Goal: Obtain resource: Obtain resource

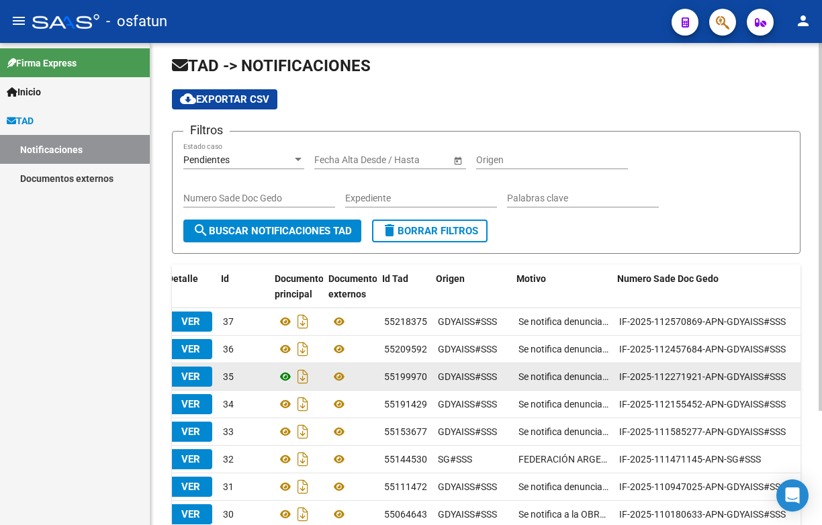
scroll to position [0, 1]
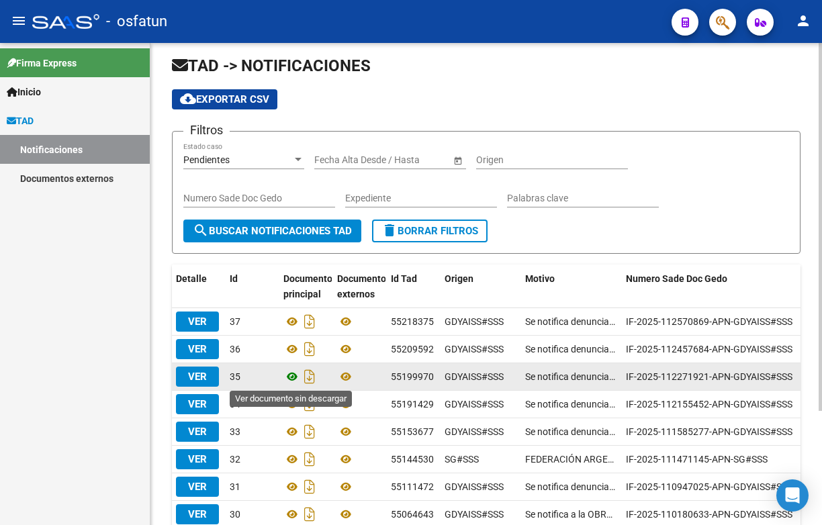
click at [290, 378] on icon at bounding box center [292, 377] width 17 height 16
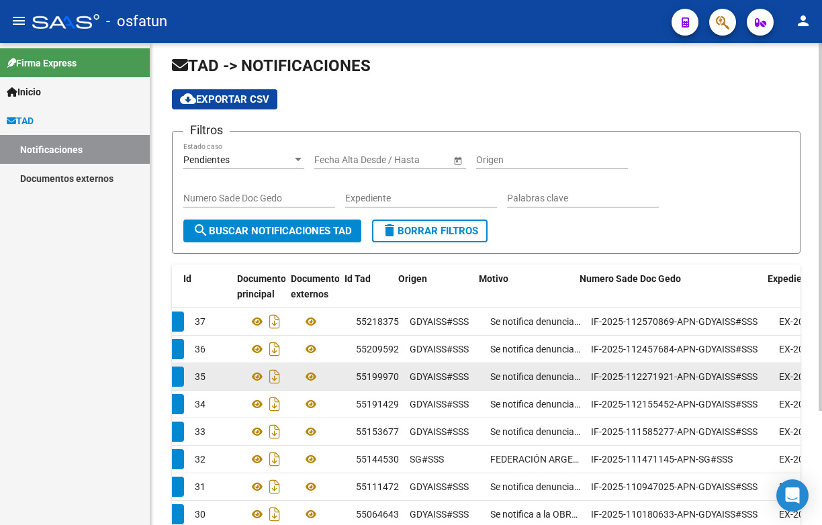
scroll to position [0, 0]
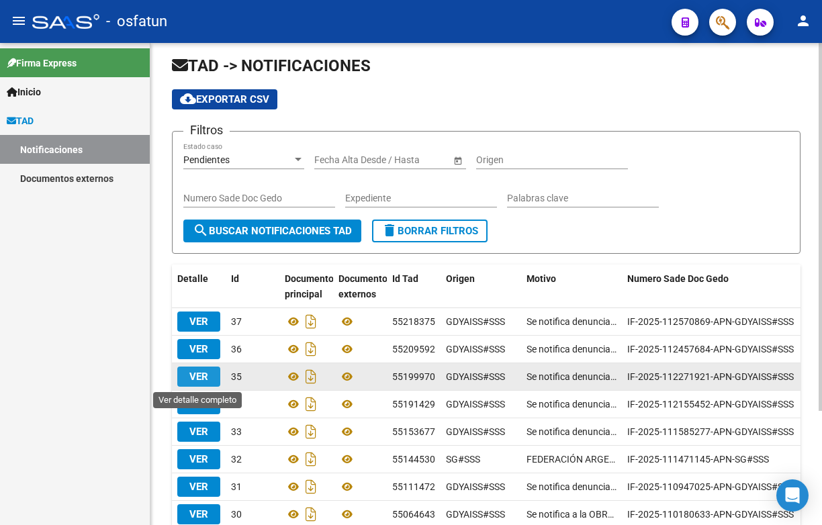
click at [202, 377] on span "VER" at bounding box center [198, 377] width 19 height 12
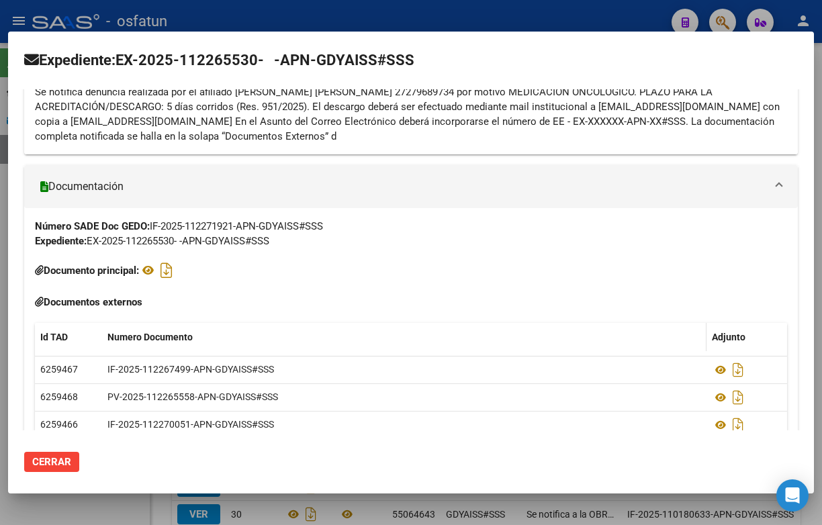
scroll to position [306, 0]
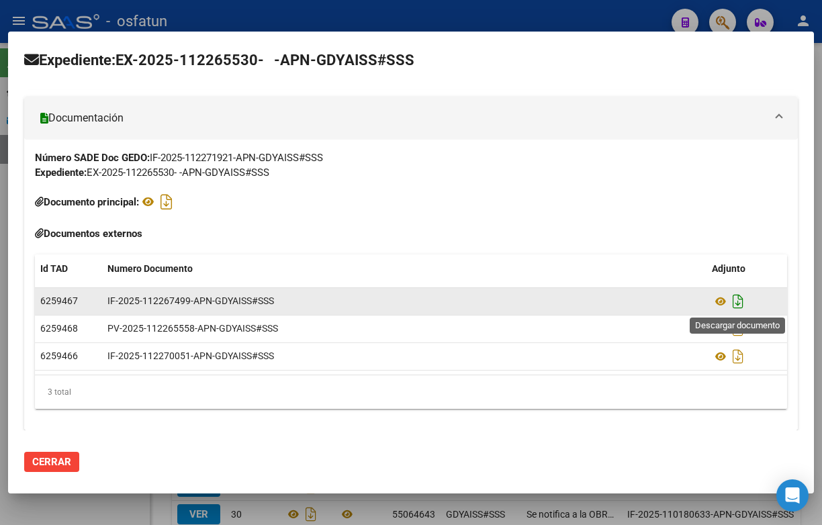
click at [738, 299] on icon "Descargar documento" at bounding box center [738, 302] width 17 height 22
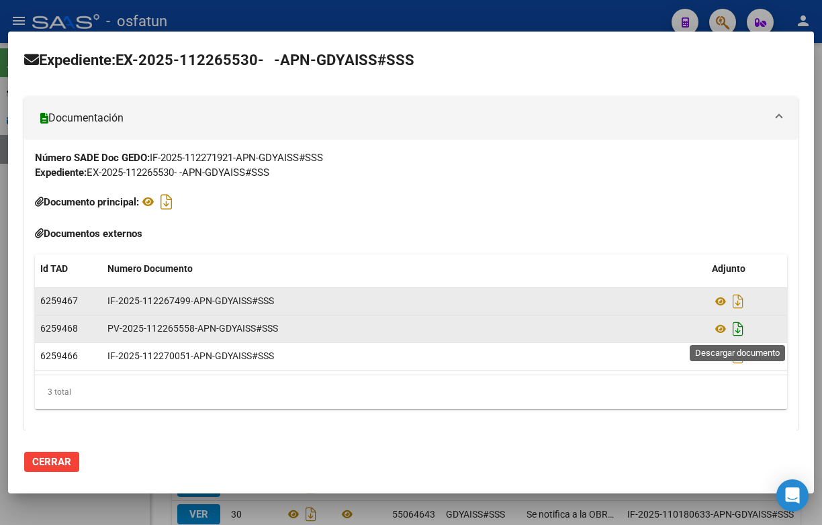
click at [741, 331] on icon "Descargar documento" at bounding box center [738, 329] width 17 height 22
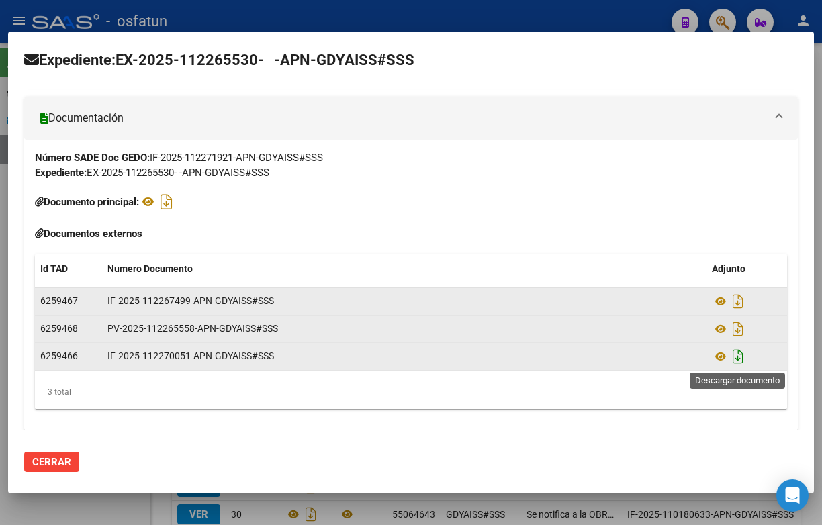
click at [738, 361] on icon "Descargar documento" at bounding box center [738, 357] width 17 height 22
click at [603, 23] on div at bounding box center [411, 262] width 822 height 525
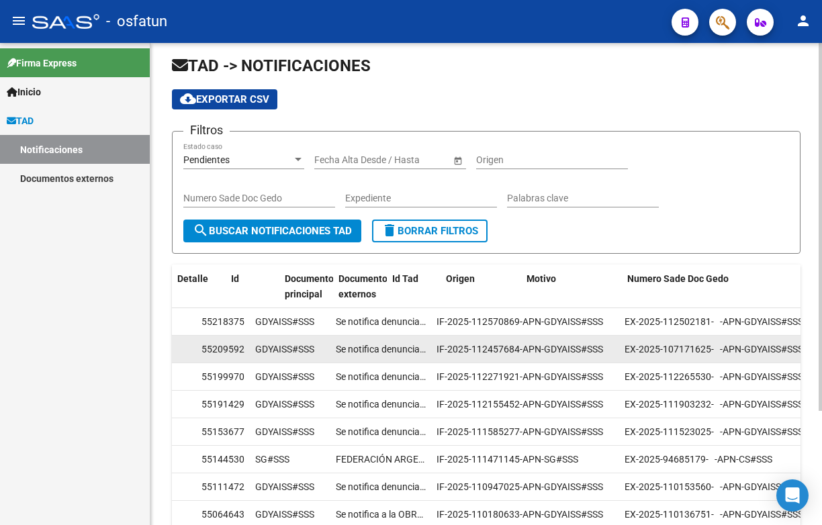
scroll to position [0, 0]
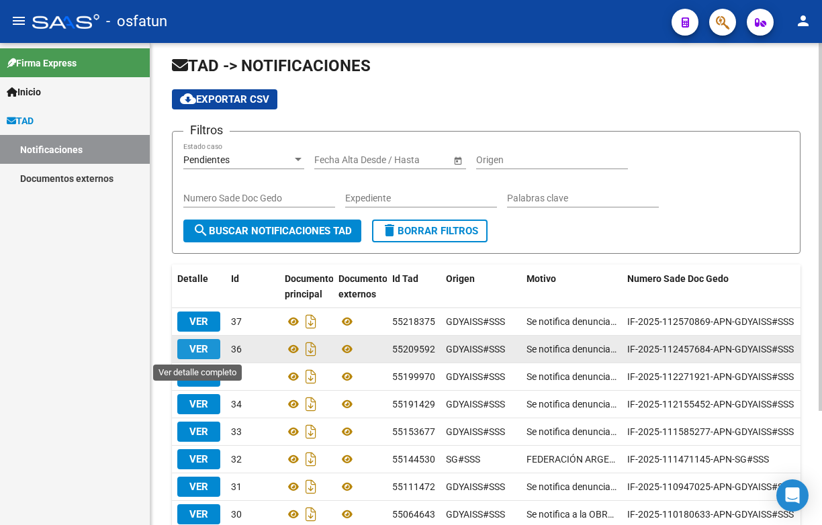
click at [206, 352] on span "VER" at bounding box center [198, 349] width 19 height 12
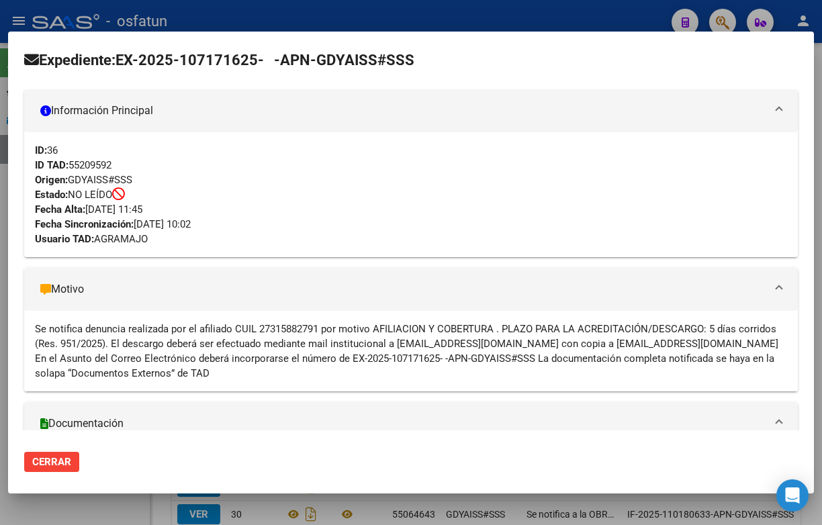
scroll to position [24, 0]
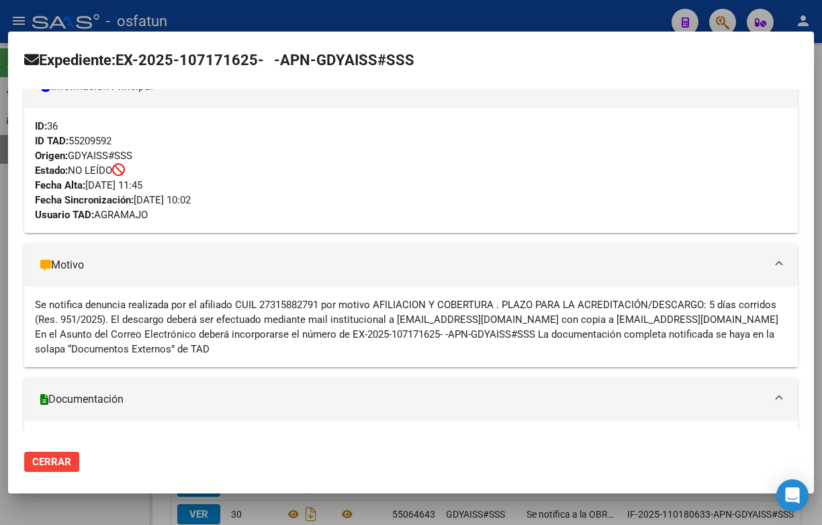
drag, startPoint x: 203, startPoint y: 303, endPoint x: 109, endPoint y: 316, distance: 94.9
click at [109, 316] on div "Se notifica denuncia realizada por el afiliado CUIL 27315882791 por motivo AFIL…" at bounding box center [411, 327] width 753 height 59
copy div "filiado CUIL 27315882791 por motivo AFILIACION Y COBERTURA . PLAZO PARA LA ACRE…"
click at [60, 392] on mat-panel-title "Documentación" at bounding box center [403, 400] width 726 height 16
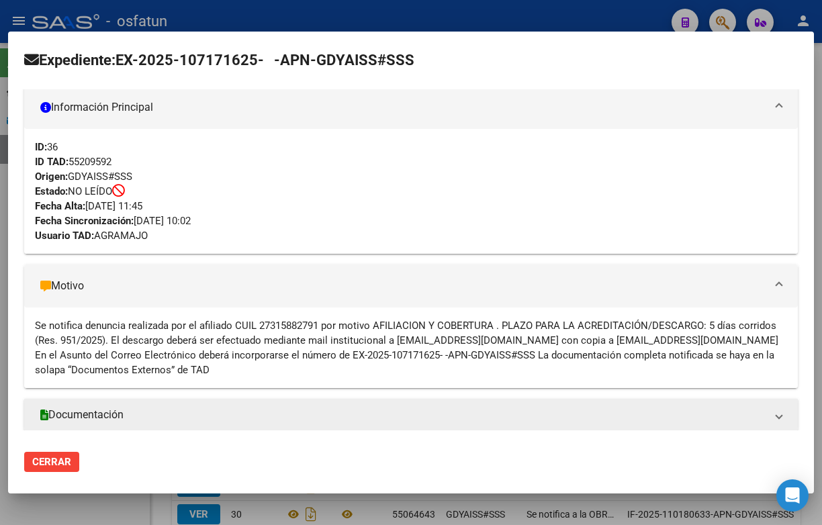
click at [389, 425] on mat-expansion-panel-header "Documentación" at bounding box center [411, 415] width 774 height 32
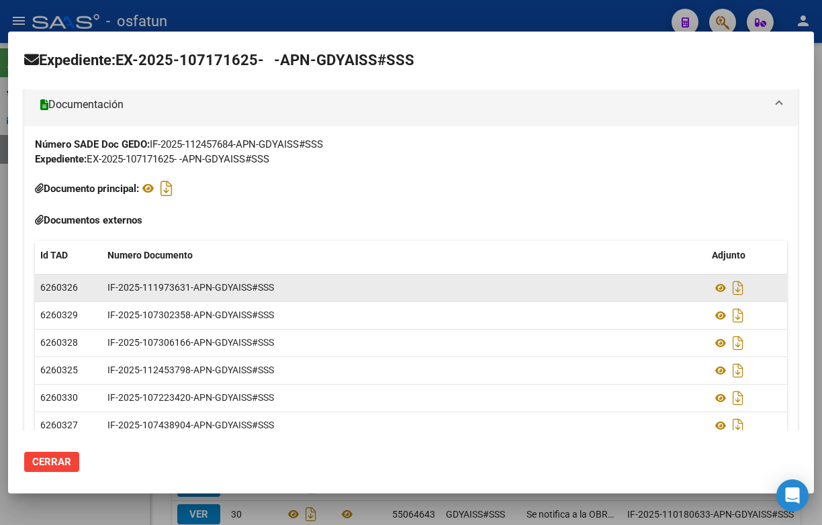
scroll to position [388, 0]
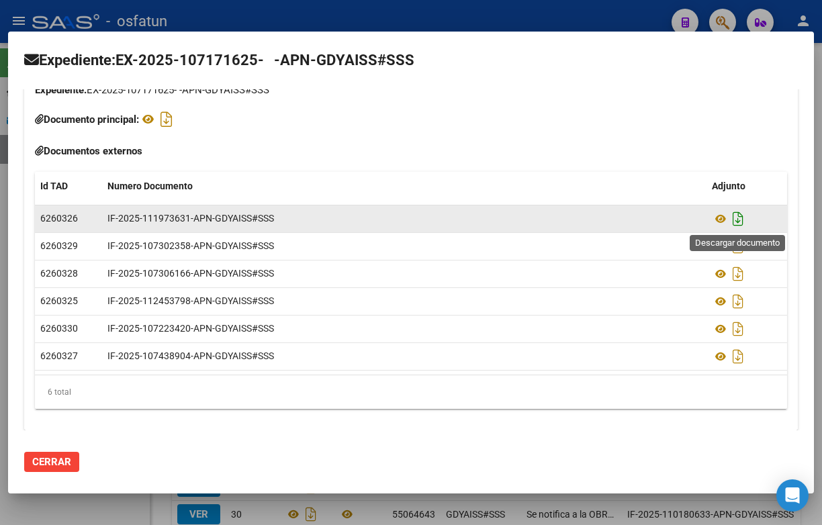
click at [738, 221] on icon "Descargar documento" at bounding box center [738, 219] width 17 height 22
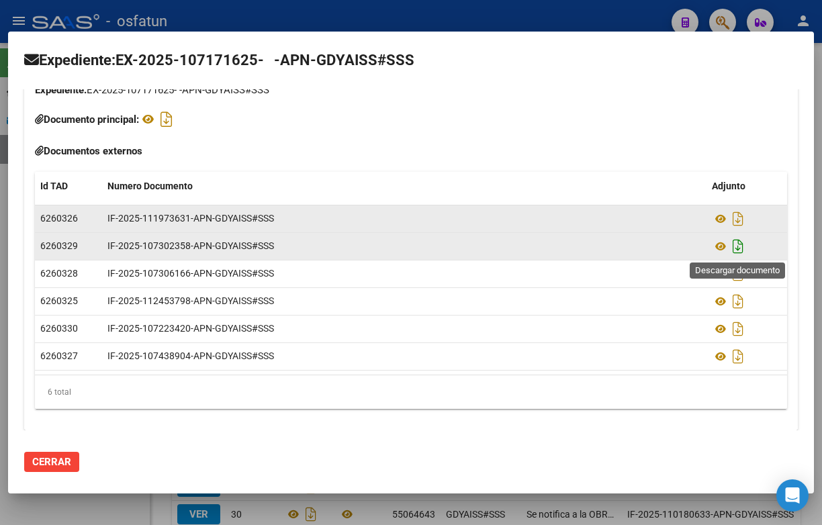
click at [740, 246] on icon "Descargar documento" at bounding box center [738, 247] width 17 height 22
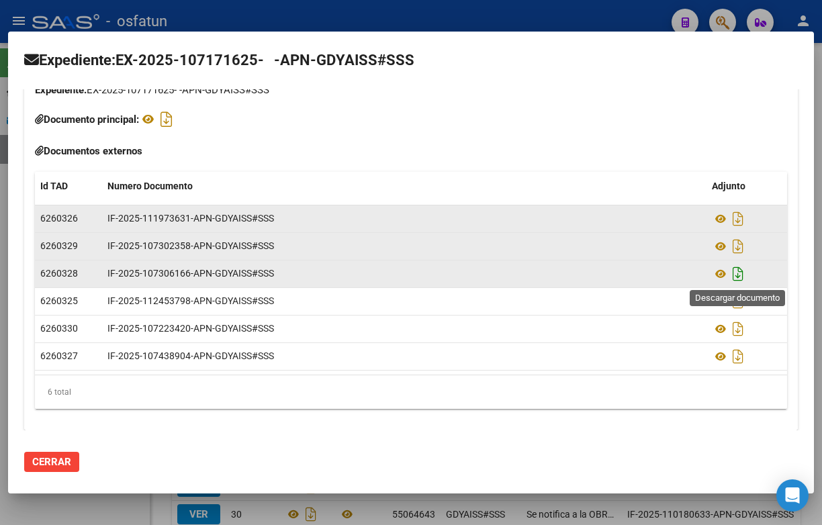
click at [739, 276] on icon "Descargar documento" at bounding box center [738, 274] width 17 height 22
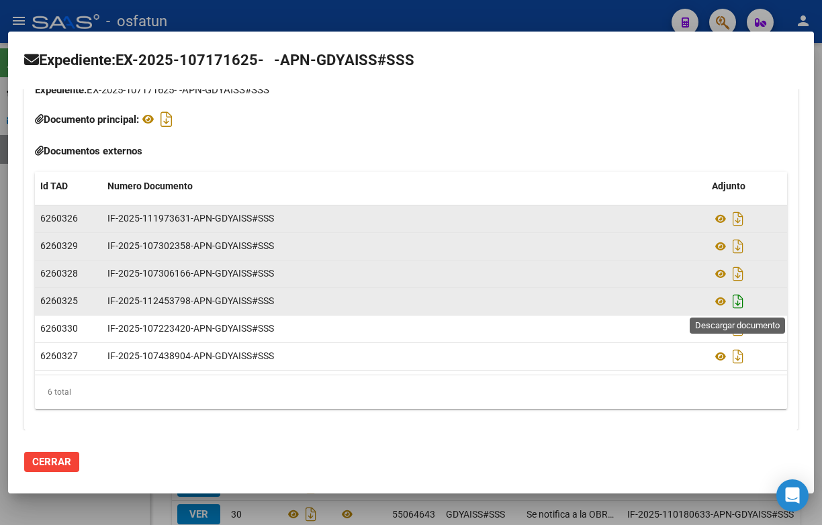
click at [738, 304] on icon "Descargar documento" at bounding box center [738, 302] width 17 height 22
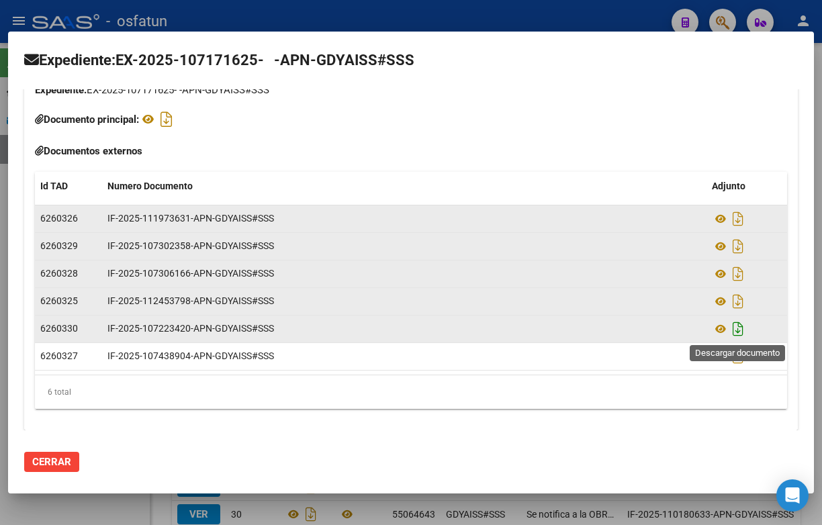
click at [732, 335] on icon "Descargar documento" at bounding box center [738, 329] width 17 height 22
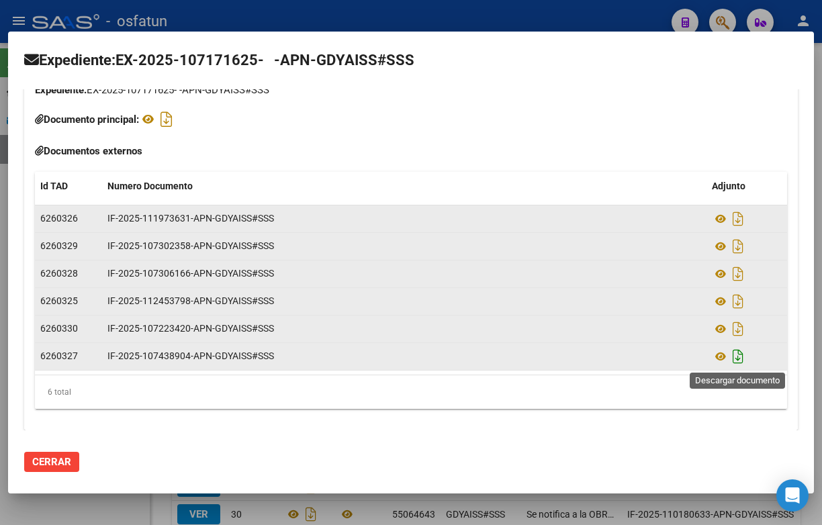
click at [736, 353] on icon "Descargar documento" at bounding box center [738, 357] width 17 height 22
click at [50, 465] on span "Cerrar" at bounding box center [51, 462] width 39 height 12
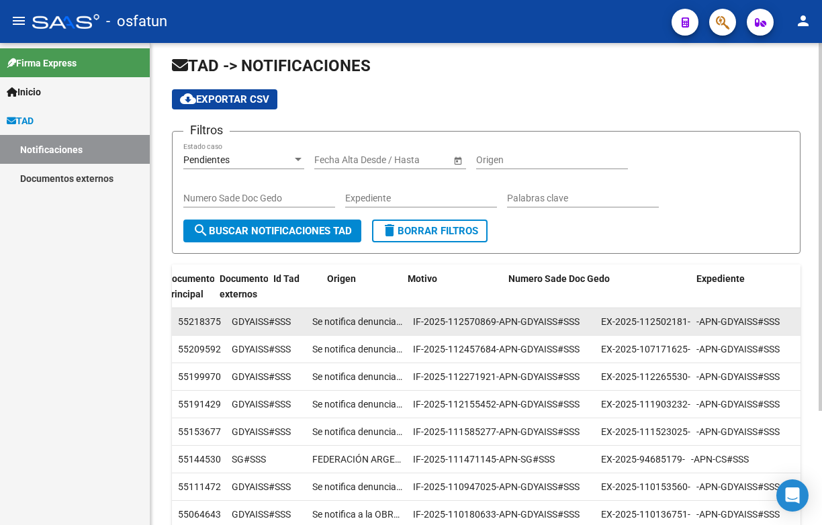
scroll to position [0, 0]
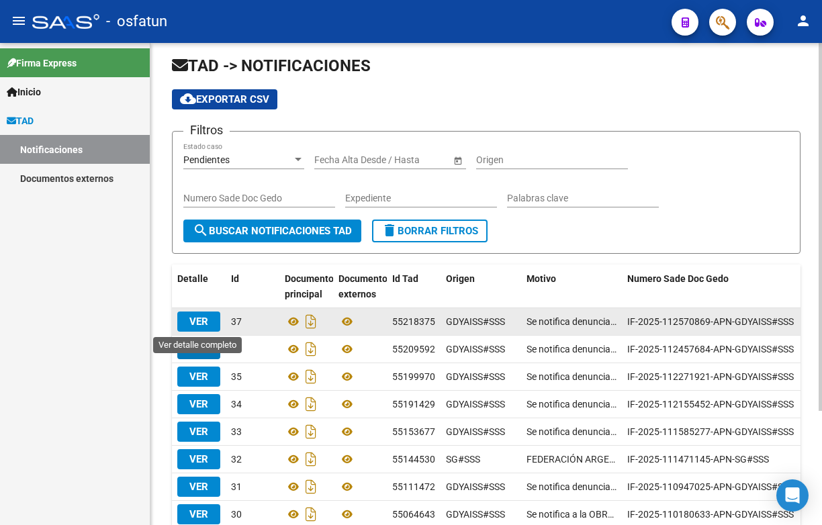
click at [206, 323] on span "VER" at bounding box center [198, 322] width 19 height 12
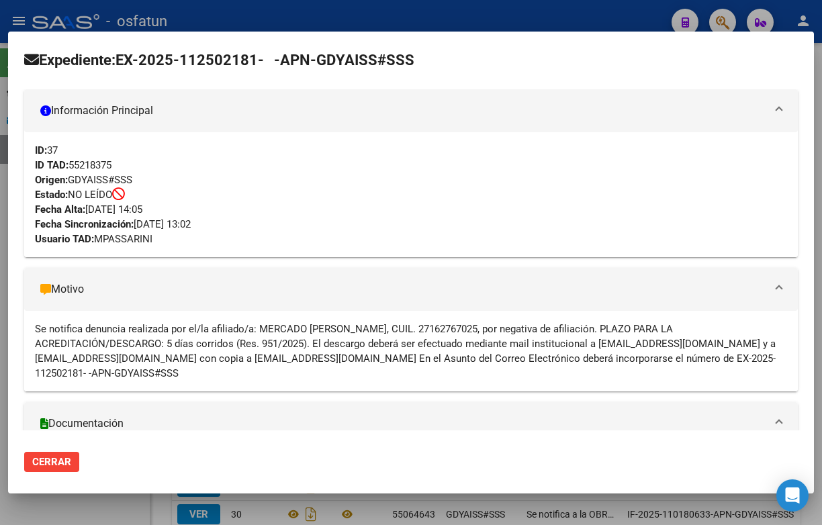
drag, startPoint x: 261, startPoint y: 328, endPoint x: 308, endPoint y: 347, distance: 51.5
click at [308, 347] on div "Se notifica denuncia realizada por el/la afiliado/a: MERCADO [PERSON_NAME], CUI…" at bounding box center [411, 351] width 753 height 59
copy div "MERCADO [PERSON_NAME], CUIL. 27162767025, por negativa de afiliación. PLAZO PAR…"
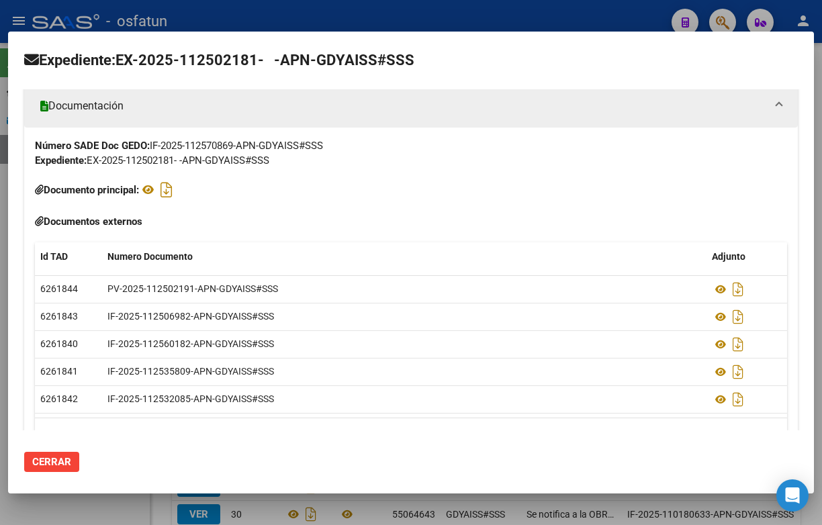
scroll to position [361, 0]
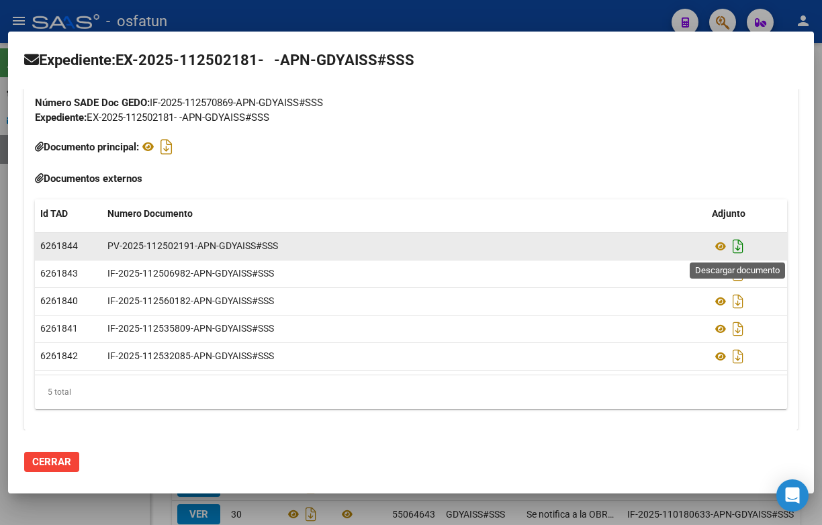
click at [734, 247] on icon "Descargar documento" at bounding box center [738, 247] width 17 height 22
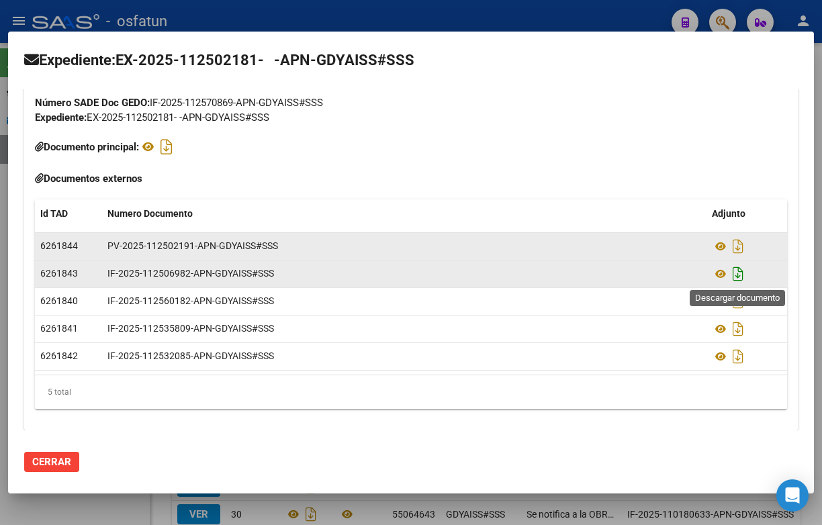
click at [737, 274] on icon "Descargar documento" at bounding box center [738, 274] width 17 height 22
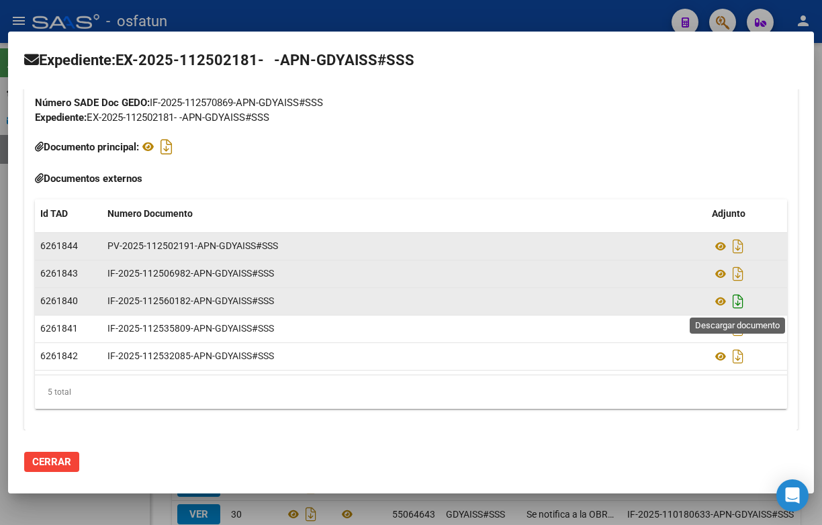
click at [744, 303] on icon "Descargar documento" at bounding box center [738, 302] width 17 height 22
click at [318, 24] on div at bounding box center [411, 262] width 822 height 525
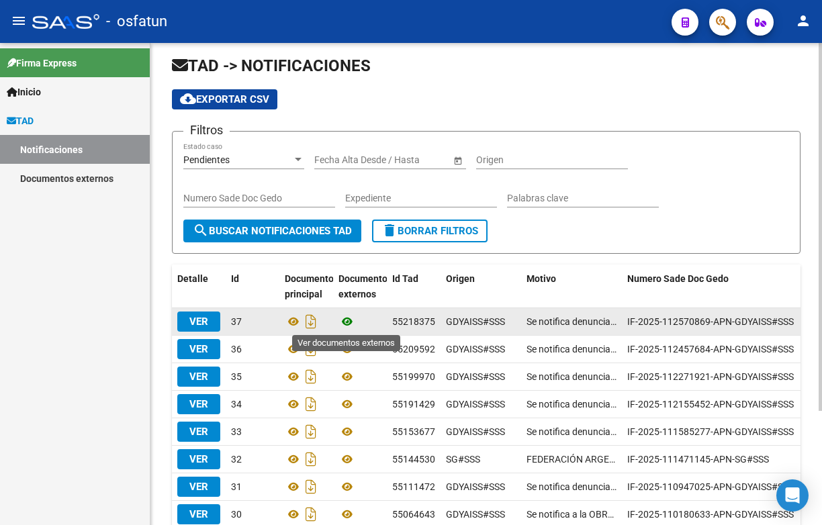
click at [339, 323] on icon at bounding box center [347, 322] width 17 height 16
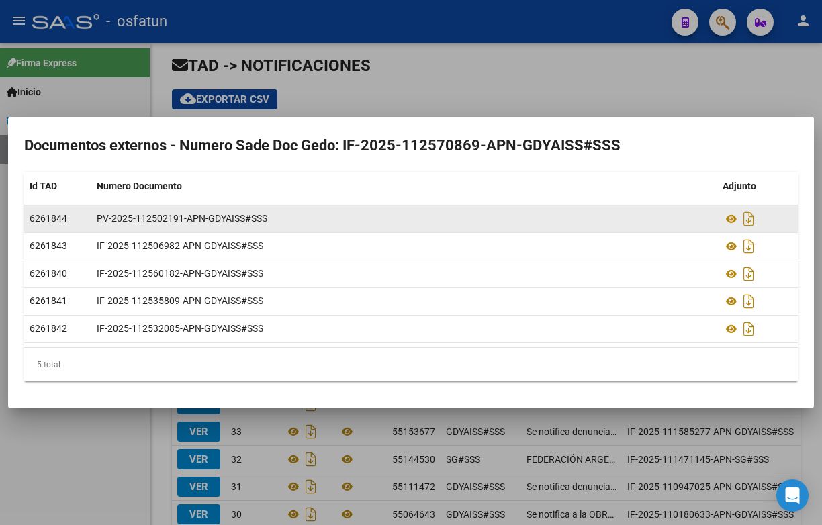
click at [32, 220] on span "6261844" at bounding box center [49, 218] width 38 height 11
click at [732, 221] on icon at bounding box center [731, 219] width 17 height 16
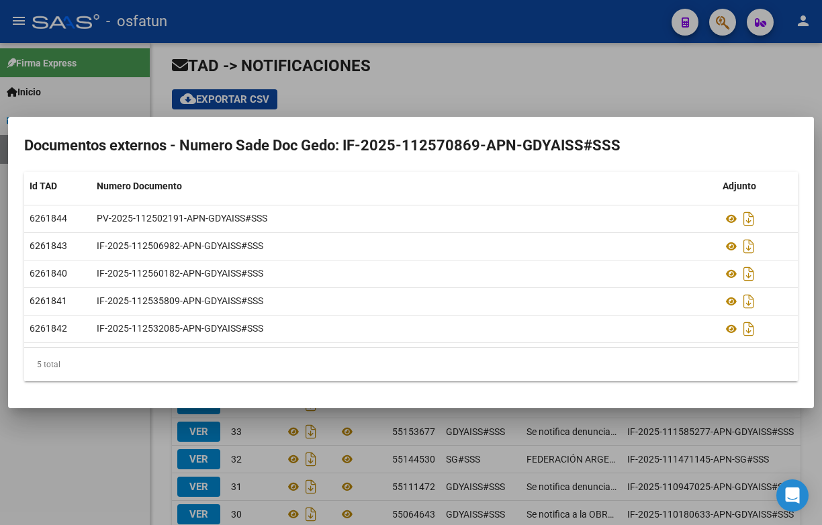
click at [237, 56] on div at bounding box center [411, 262] width 822 height 525
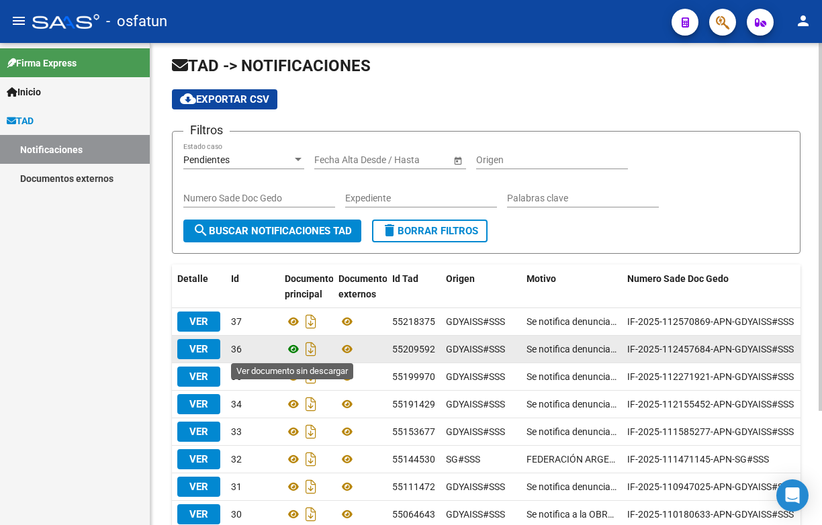
click at [294, 345] on icon at bounding box center [293, 349] width 17 height 16
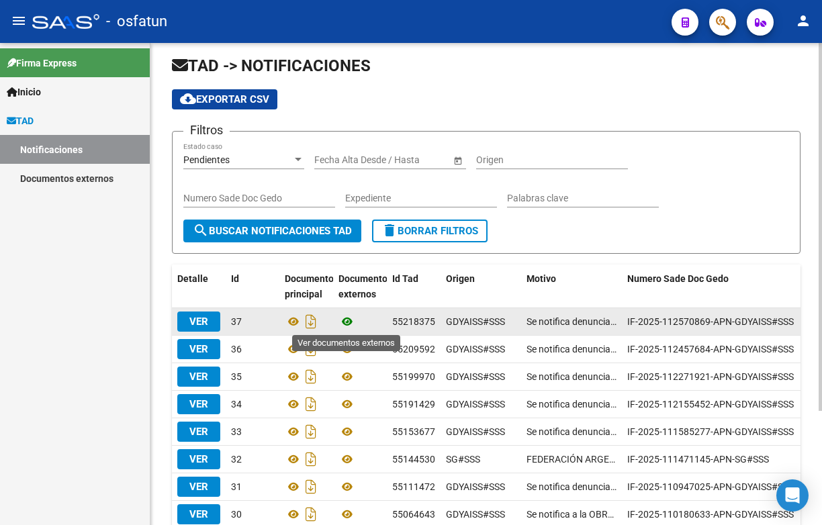
click at [345, 322] on icon at bounding box center [347, 322] width 17 height 16
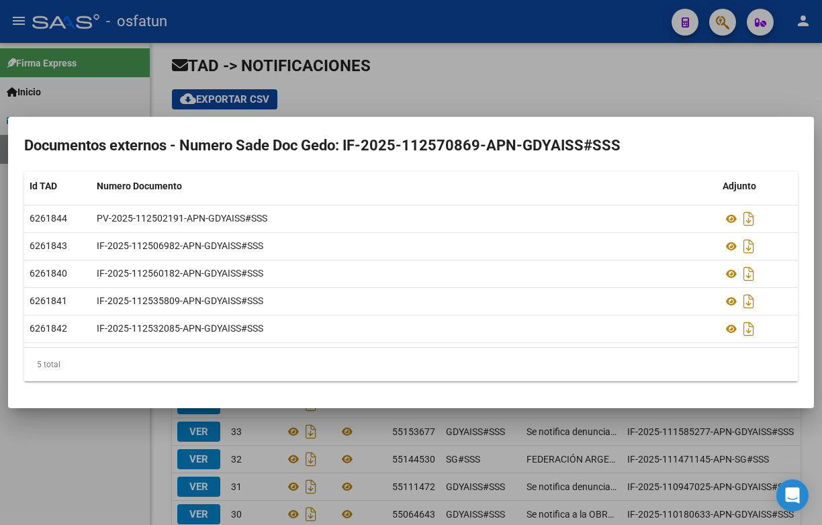
click at [480, 100] on div at bounding box center [411, 262] width 822 height 525
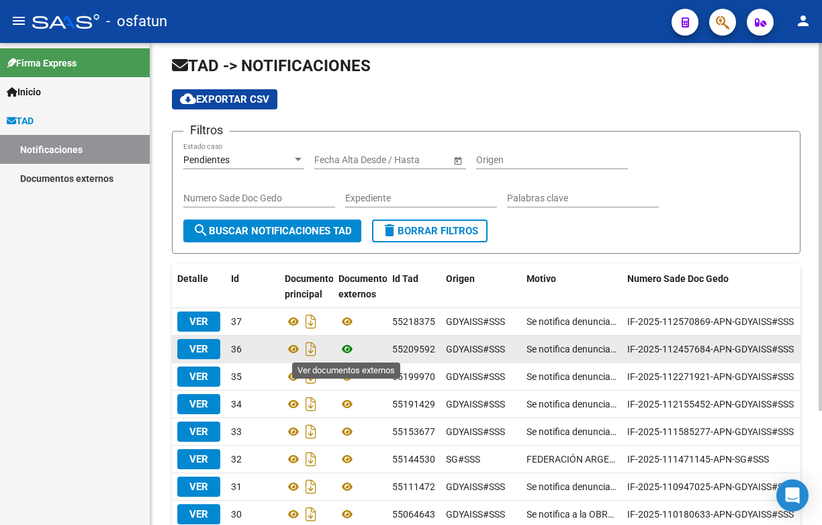
click at [349, 351] on icon at bounding box center [347, 349] width 17 height 16
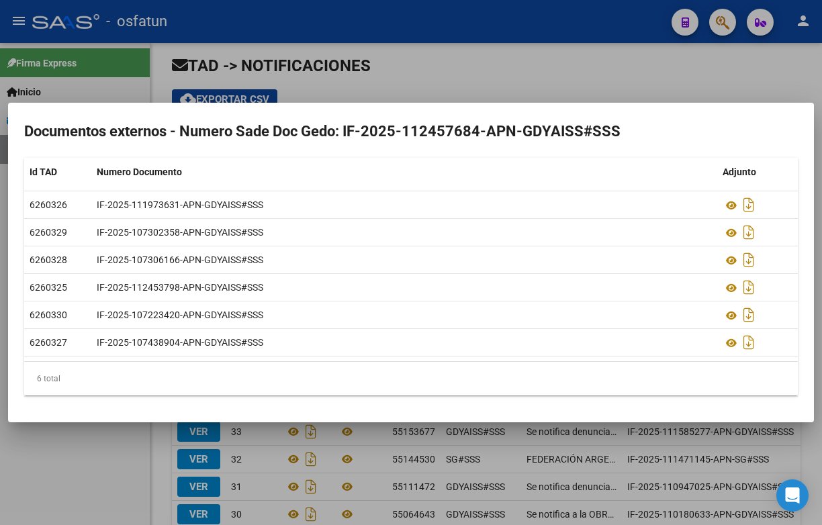
click at [411, 75] on div at bounding box center [411, 262] width 822 height 525
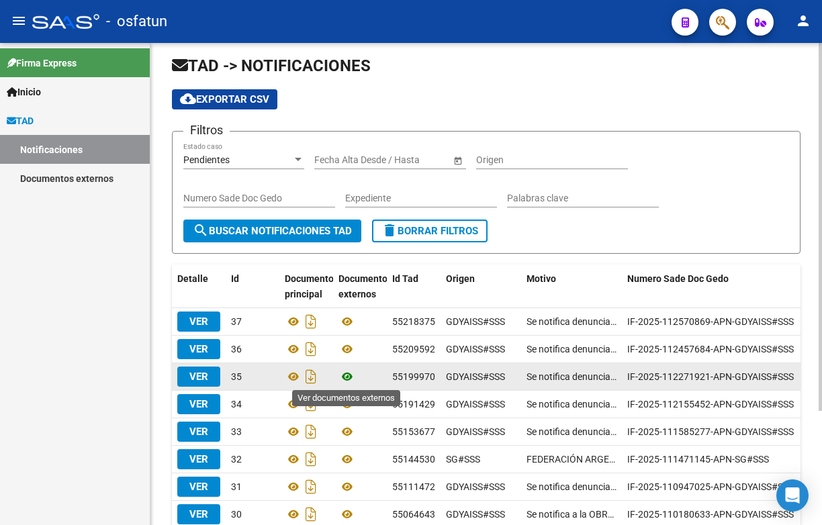
click at [345, 382] on icon at bounding box center [347, 377] width 17 height 16
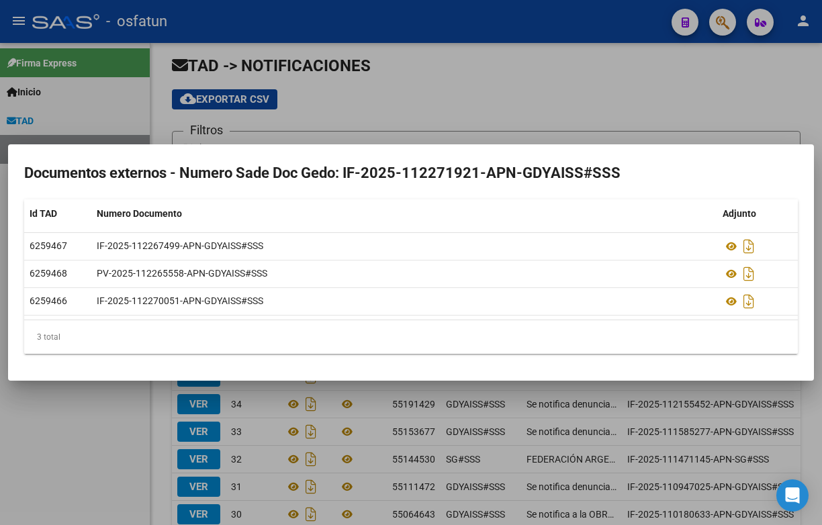
click at [385, 109] on div at bounding box center [411, 262] width 822 height 525
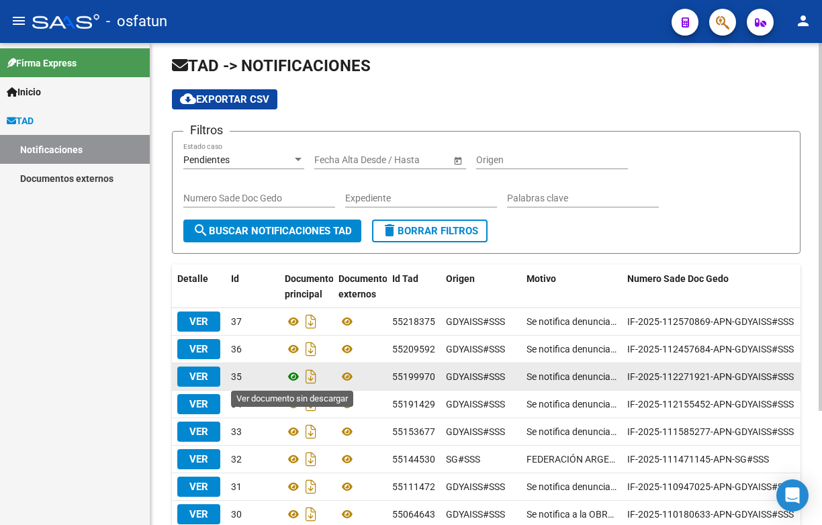
click at [294, 380] on icon at bounding box center [293, 377] width 17 height 16
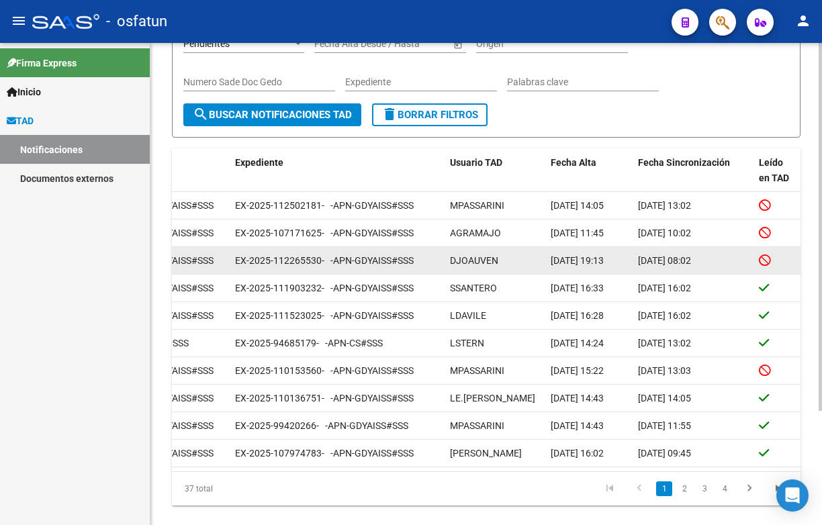
scroll to position [150, 0]
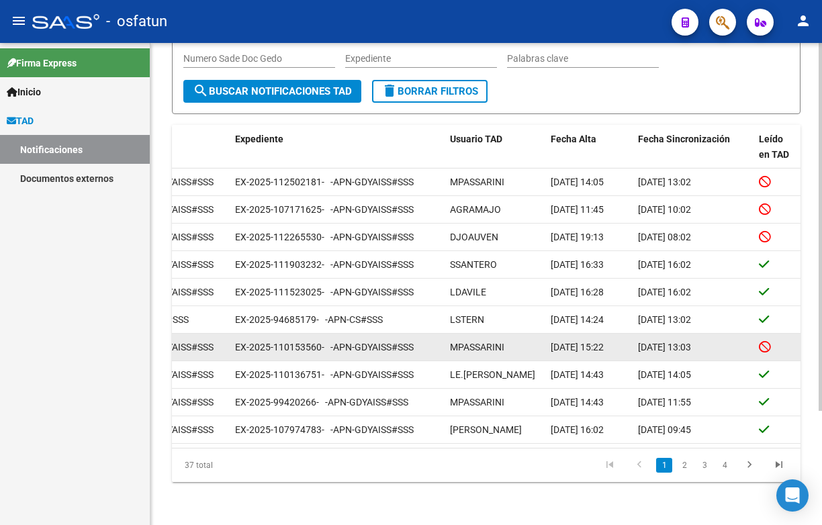
click at [503, 345] on span "MPASSARINI" at bounding box center [477, 347] width 54 height 11
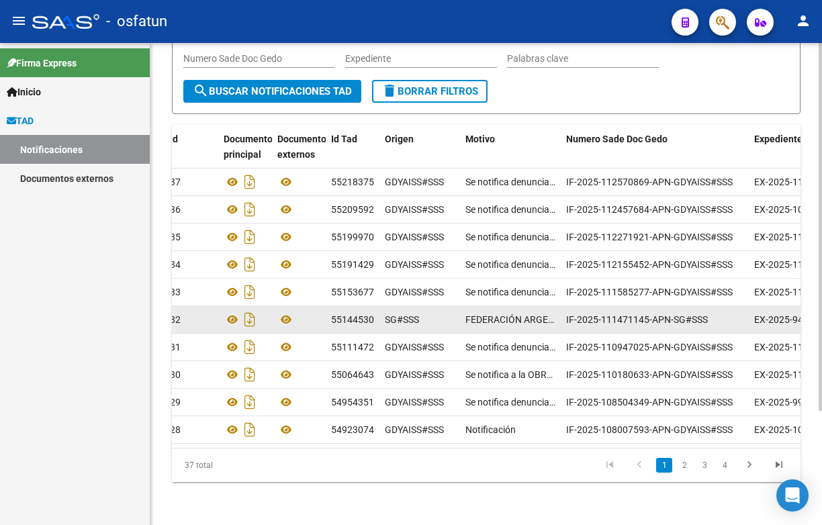
scroll to position [0, 52]
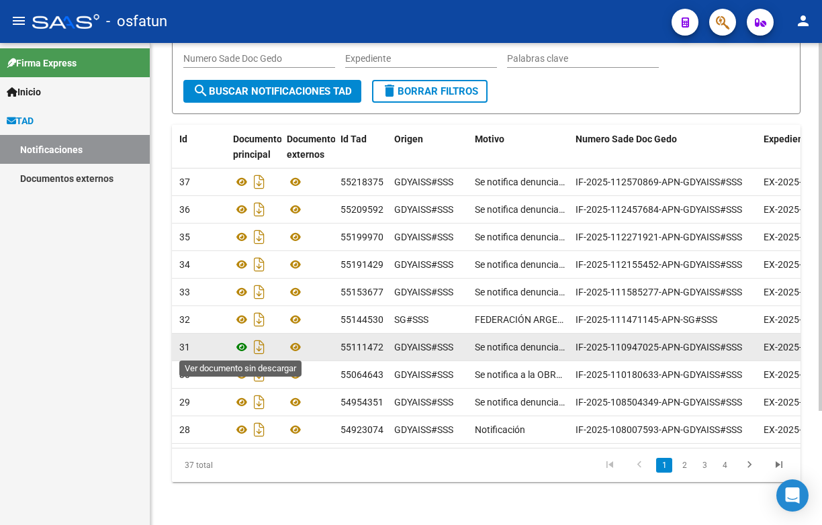
click at [237, 347] on icon at bounding box center [241, 347] width 17 height 16
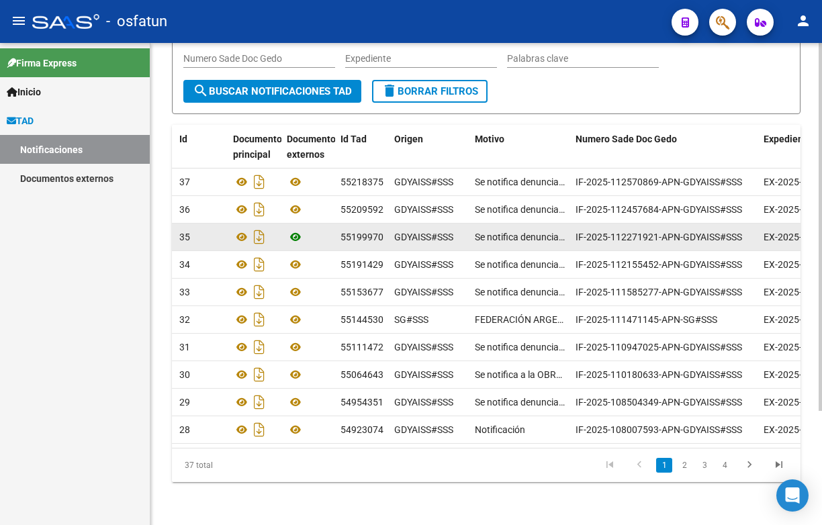
scroll to position [0, 0]
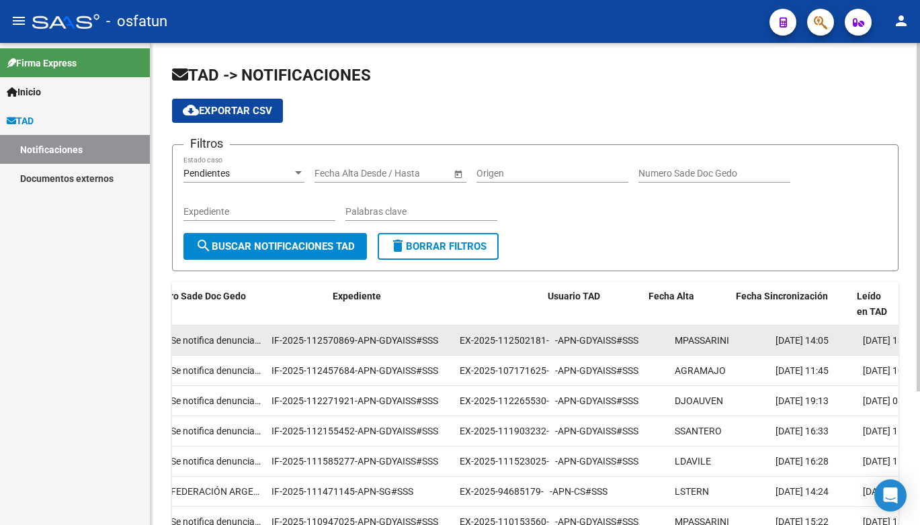
scroll to position [0, 483]
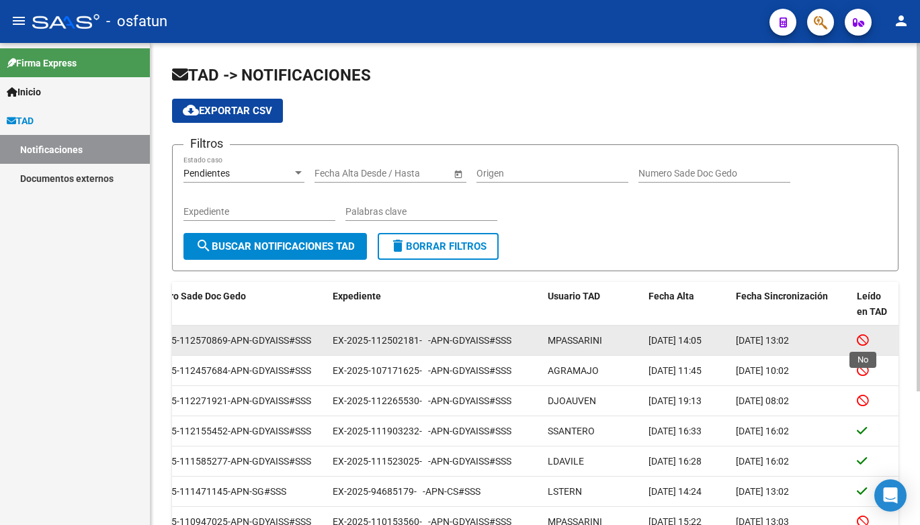
click at [867, 344] on icon at bounding box center [863, 340] width 12 height 13
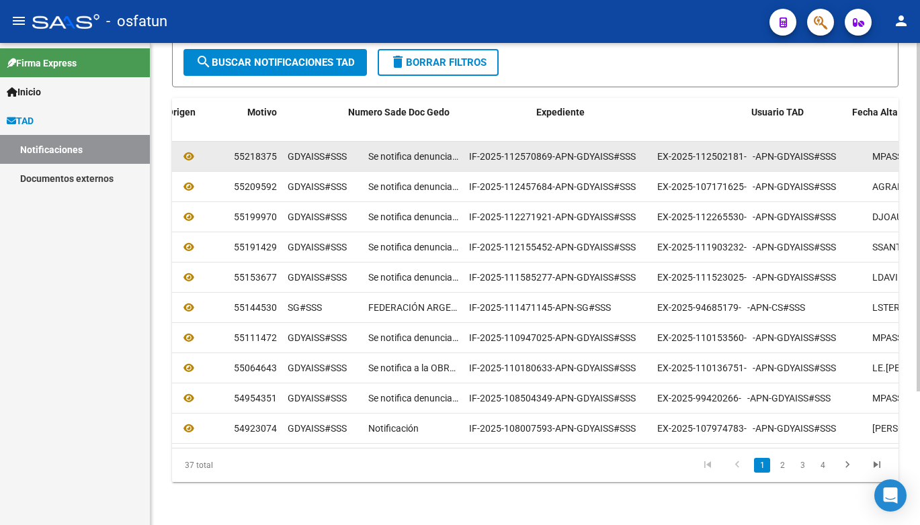
scroll to position [0, 0]
